Goal: Transaction & Acquisition: Obtain resource

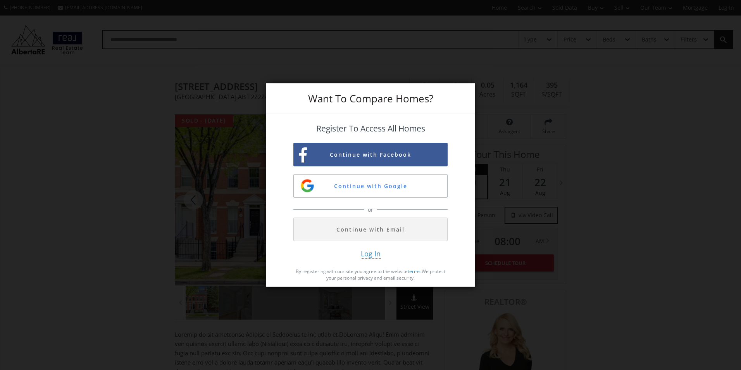
drag, startPoint x: 439, startPoint y: 292, endPoint x: 473, endPoint y: 319, distance: 43.9
click at [473, 320] on div "Want To Compare Homes? Register To Access All Homes Continue with Facebook Cont…" at bounding box center [370, 185] width 741 height 370
click at [382, 183] on button "Continue with Google" at bounding box center [371, 186] width 154 height 24
